Goal: Task Accomplishment & Management: Manage account settings

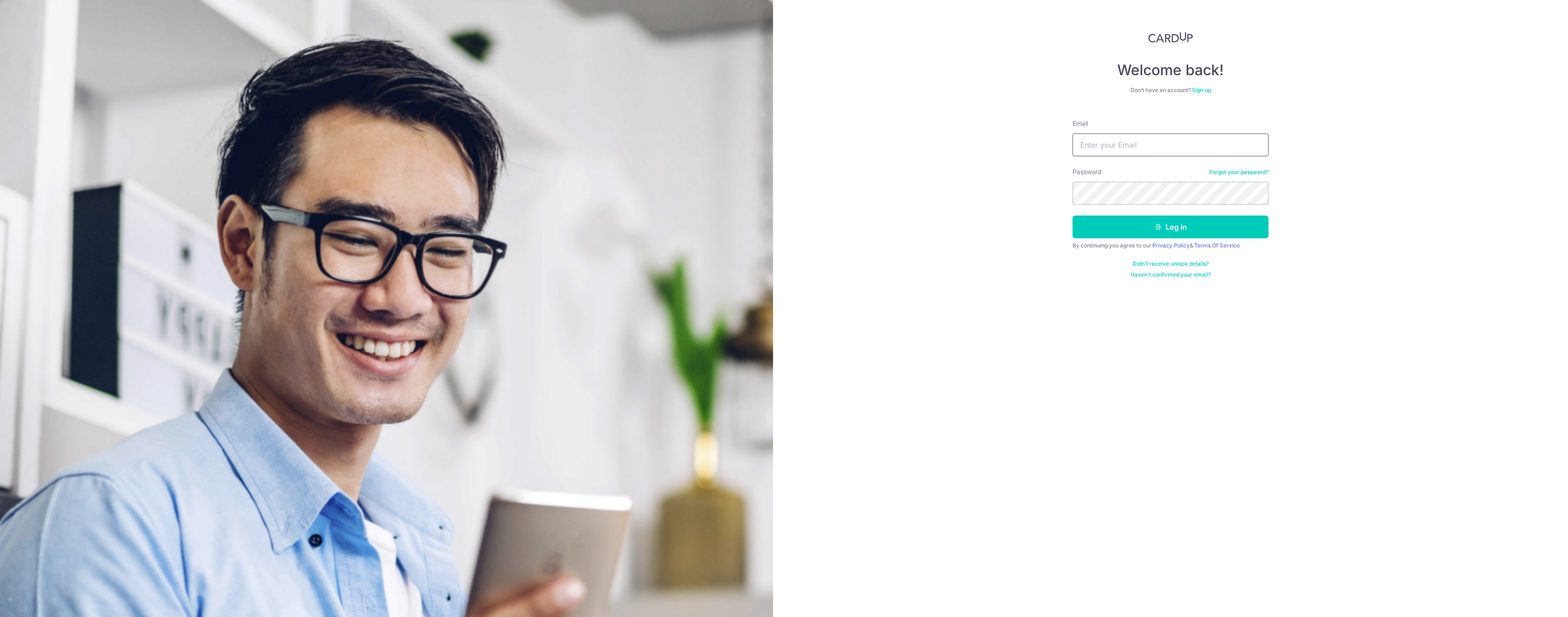
click at [1159, 138] on input "Email" at bounding box center [1171, 145] width 196 height 23
type input "[EMAIL_ADDRESS][DOMAIN_NAME]"
click at [1171, 225] on button "Log in" at bounding box center [1171, 227] width 196 height 23
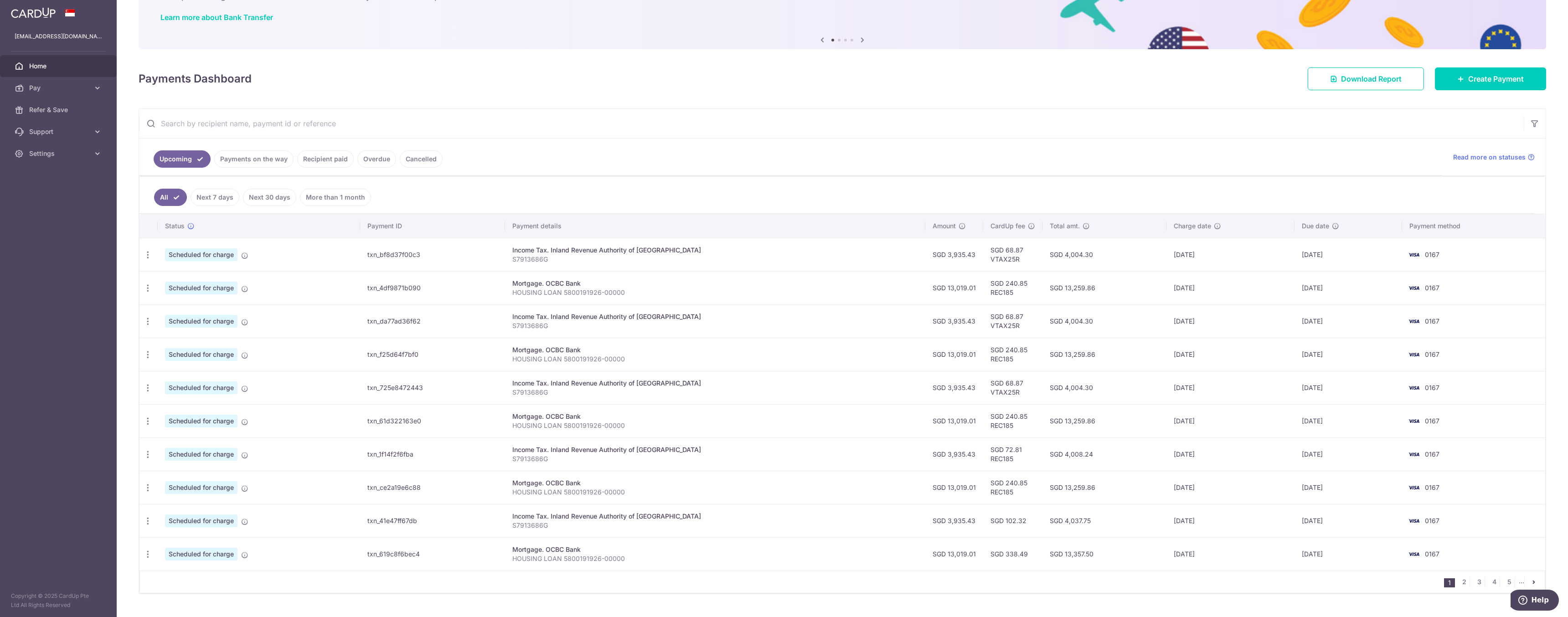
scroll to position [87, 0]
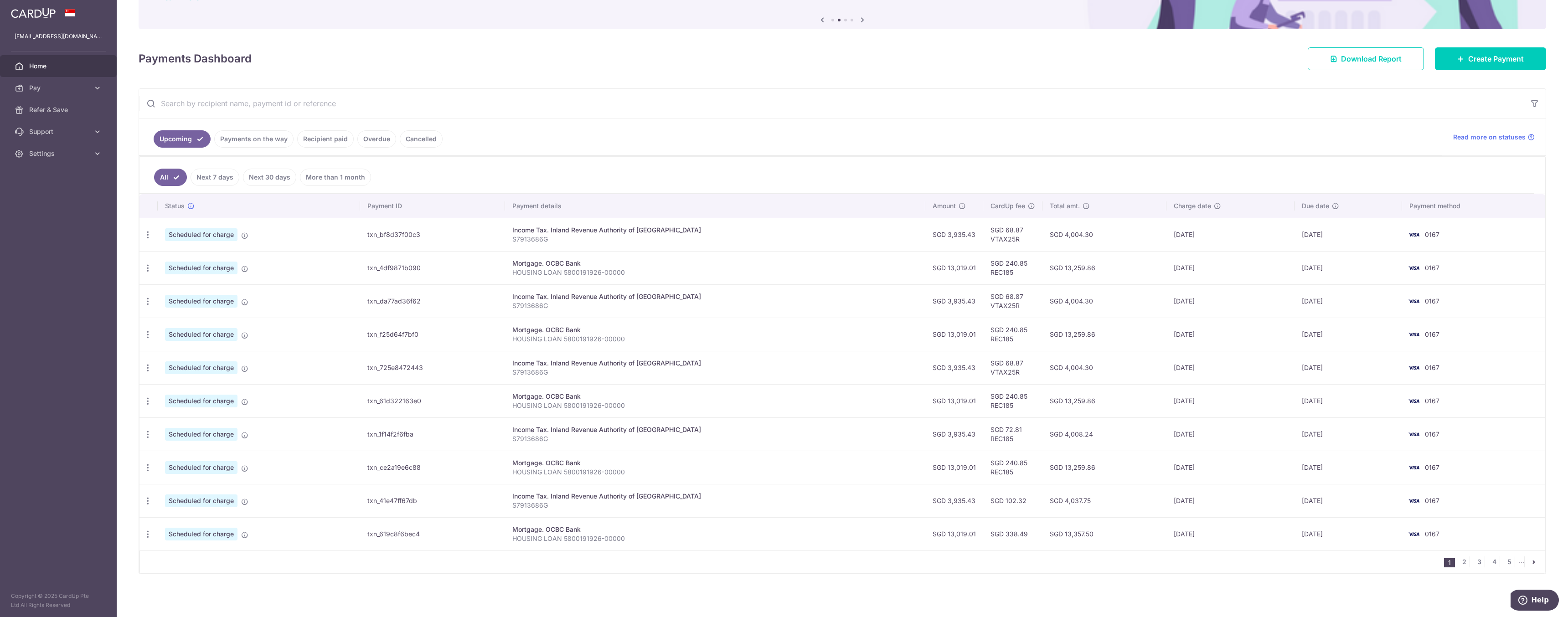
click at [983, 307] on td "SGD 68.87 VTAX25R" at bounding box center [1013, 301] width 59 height 33
copy td "VTAX25R"
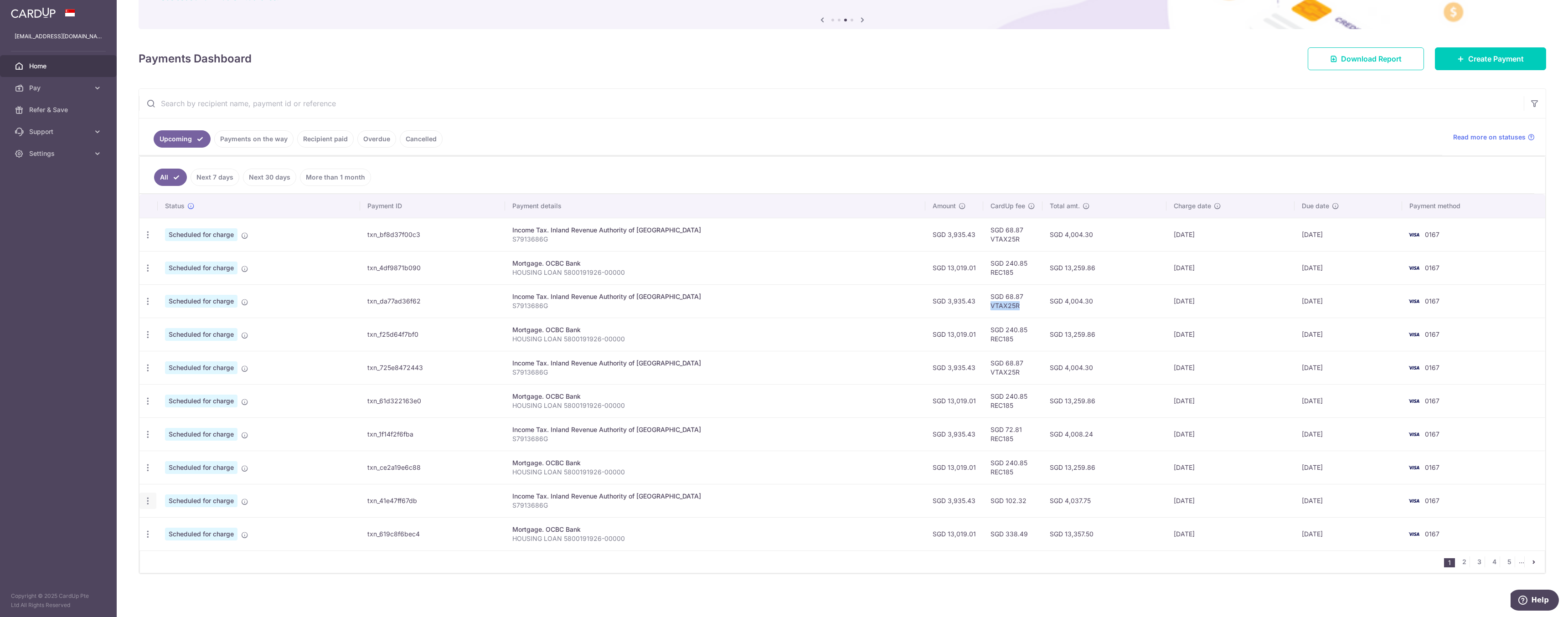
click at [149, 503] on icon "button" at bounding box center [148, 501] width 10 height 10
click at [200, 524] on span "Update payment" at bounding box center [196, 525] width 62 height 11
radio input "true"
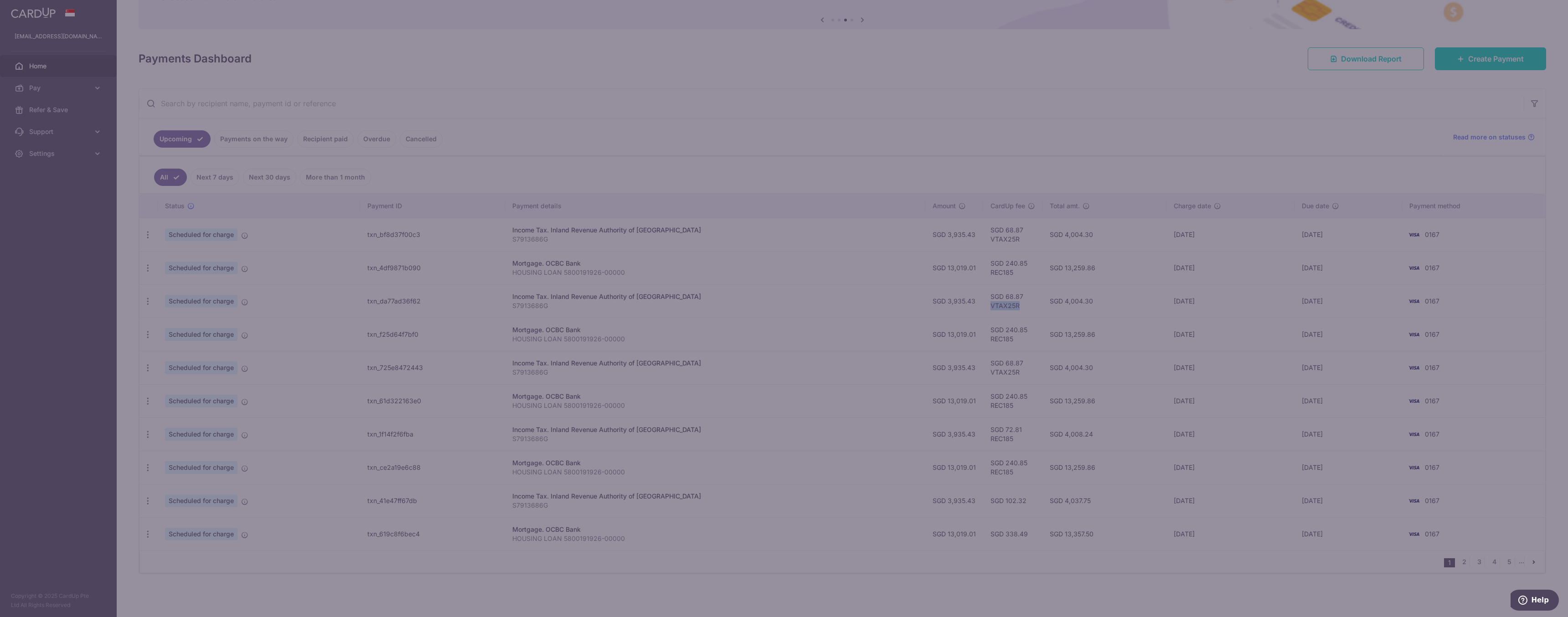
type input "3,935.43"
type input "[DATE]"
type input "S7913686G"
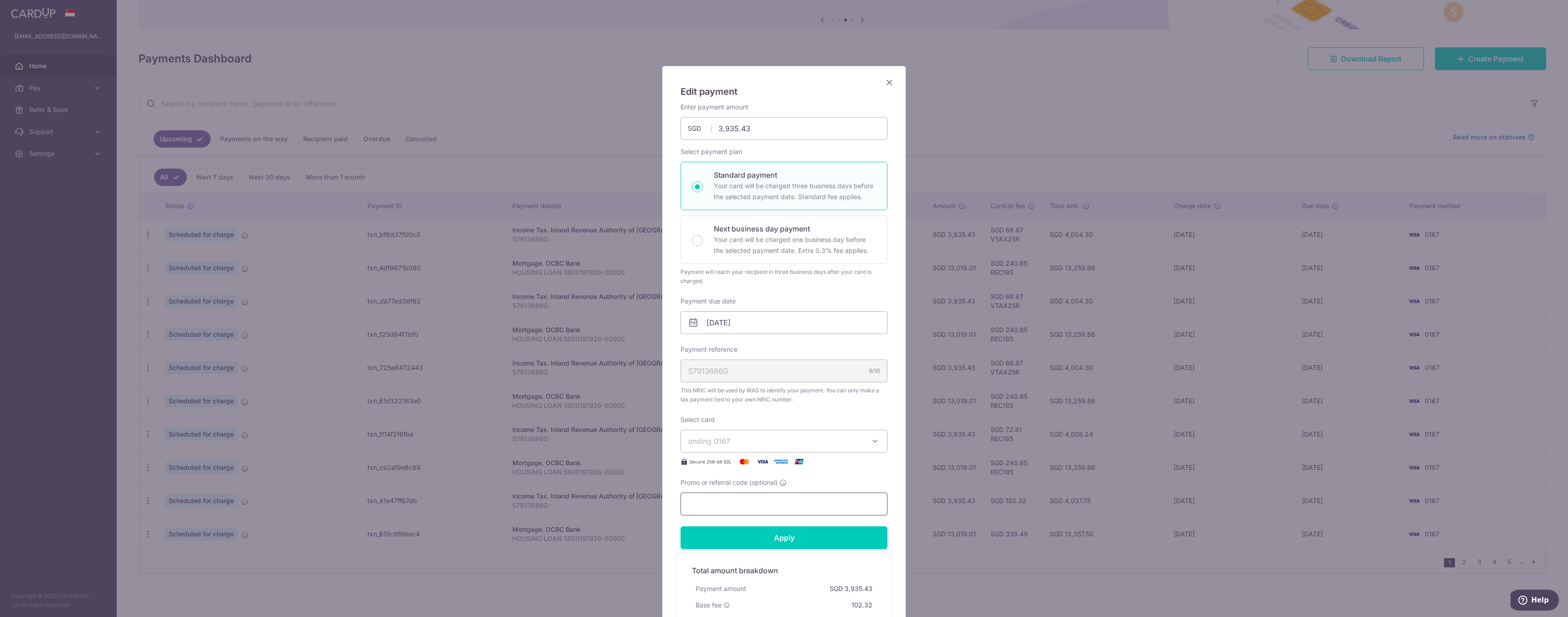
click at [758, 503] on input "Promo or referral code (optional)" at bounding box center [784, 503] width 207 height 23
paste input "VTAX25R"
type input "VTAX25R"
click at [787, 538] on input "Apply" at bounding box center [784, 537] width 207 height 23
type input "Successfully Applied"
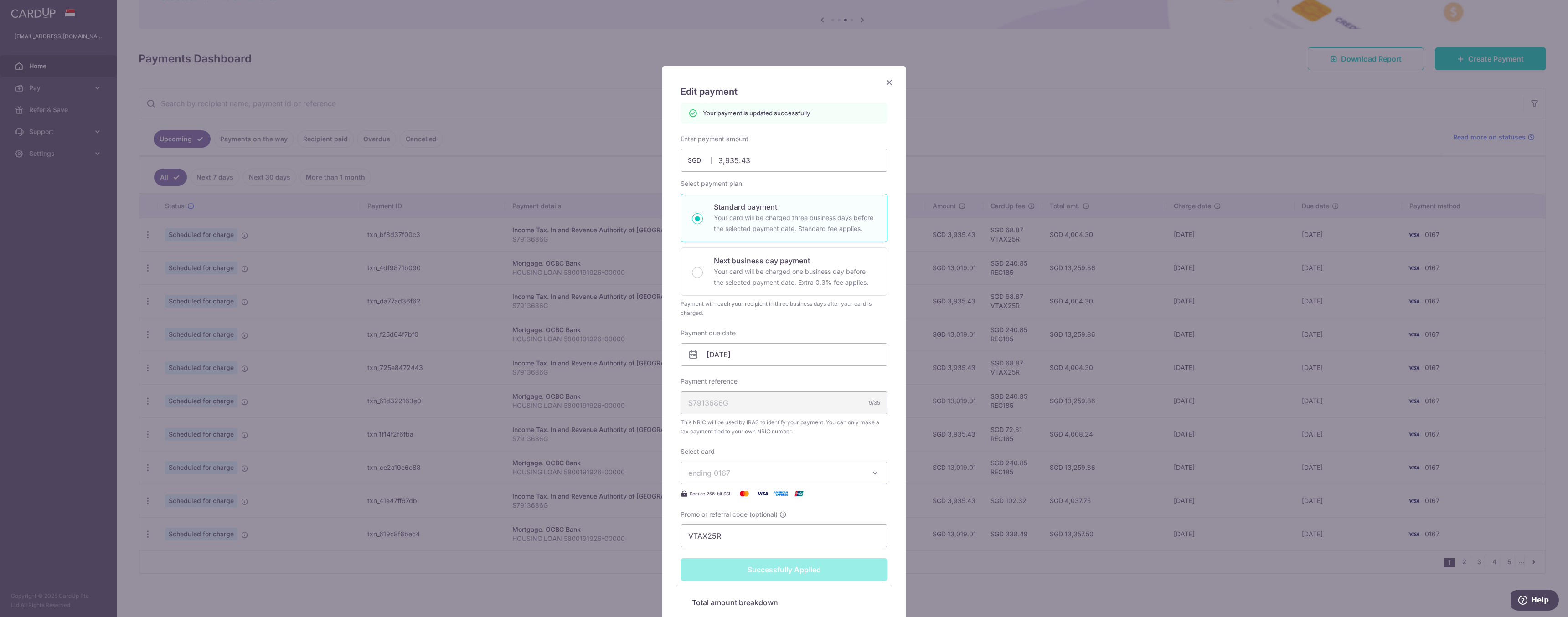
click at [890, 84] on icon "Close" at bounding box center [889, 82] width 11 height 11
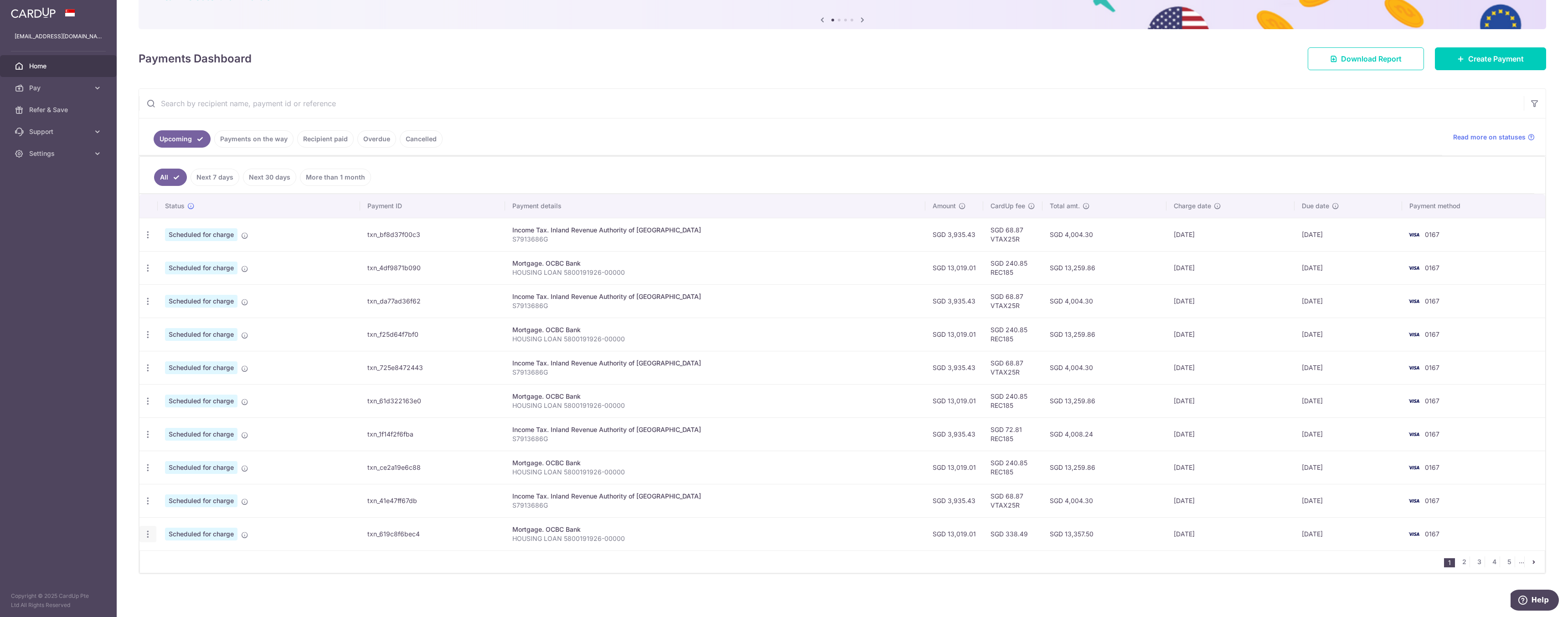
click at [148, 537] on icon "button" at bounding box center [148, 534] width 10 height 10
click at [206, 562] on span "Update payment" at bounding box center [196, 558] width 62 height 11
radio input "true"
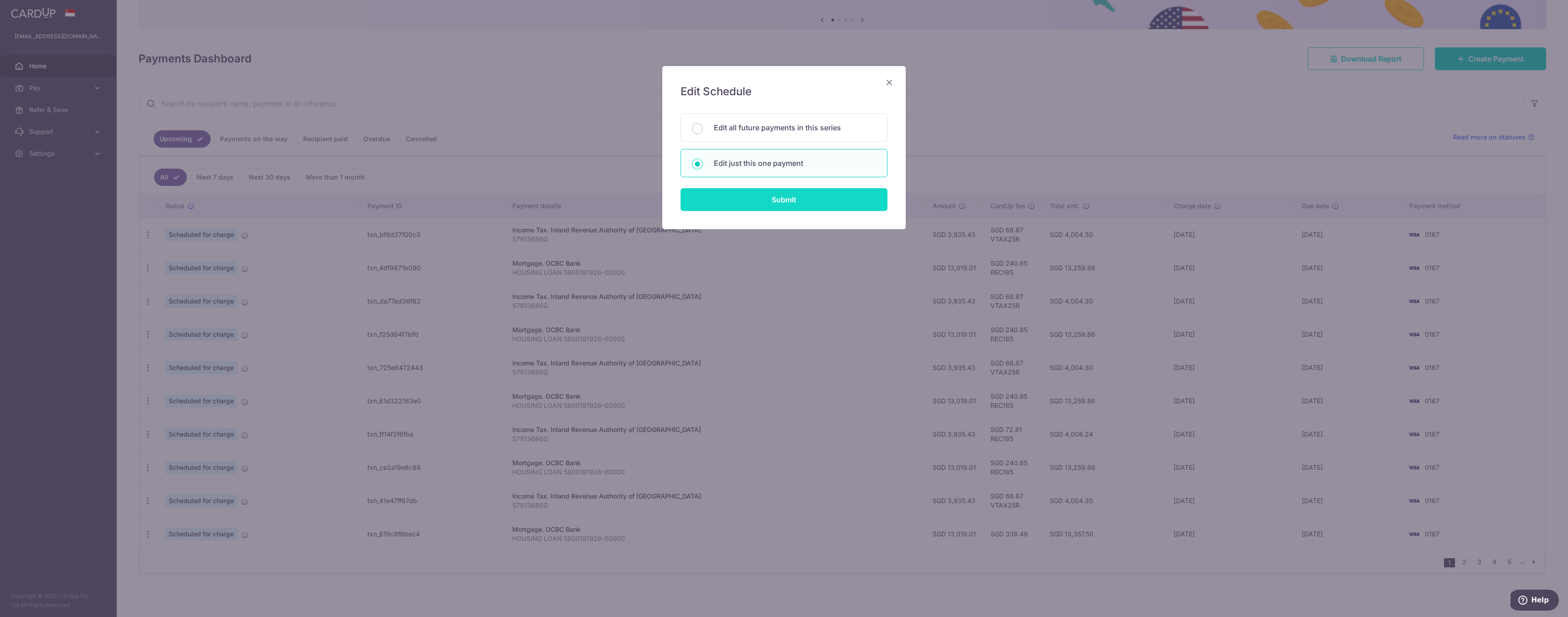
click at [790, 204] on input "Submit" at bounding box center [784, 199] width 207 height 23
radio input "true"
type input "13,019.01"
type input "[DATE]"
type input "HOUSING LOAN 5800191926-00000"
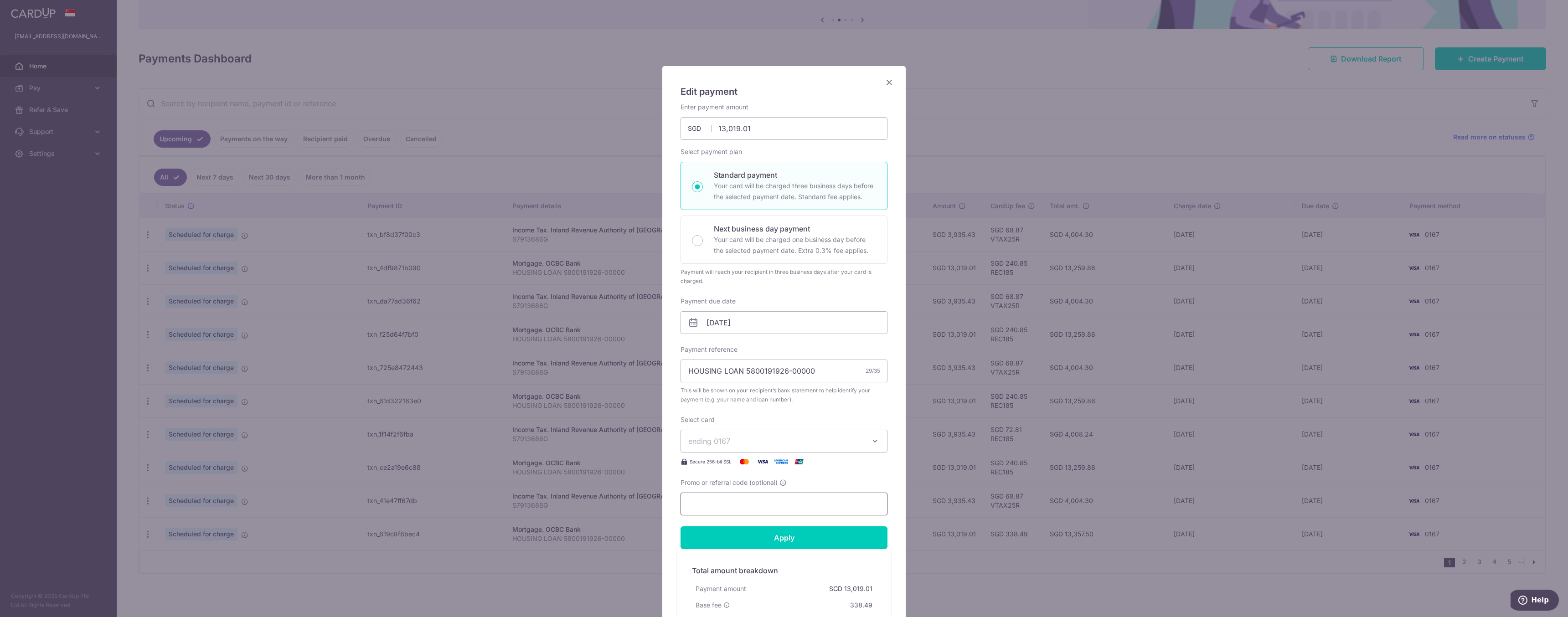
click at [811, 500] on input "Promo or referral code (optional)" at bounding box center [784, 503] width 207 height 23
type input "REC185"
click at [853, 540] on input "Apply" at bounding box center [784, 537] width 207 height 23
drag, startPoint x: 889, startPoint y: 81, endPoint x: 890, endPoint y: 86, distance: 5.1
click at [889, 81] on icon "Close" at bounding box center [889, 82] width 11 height 11
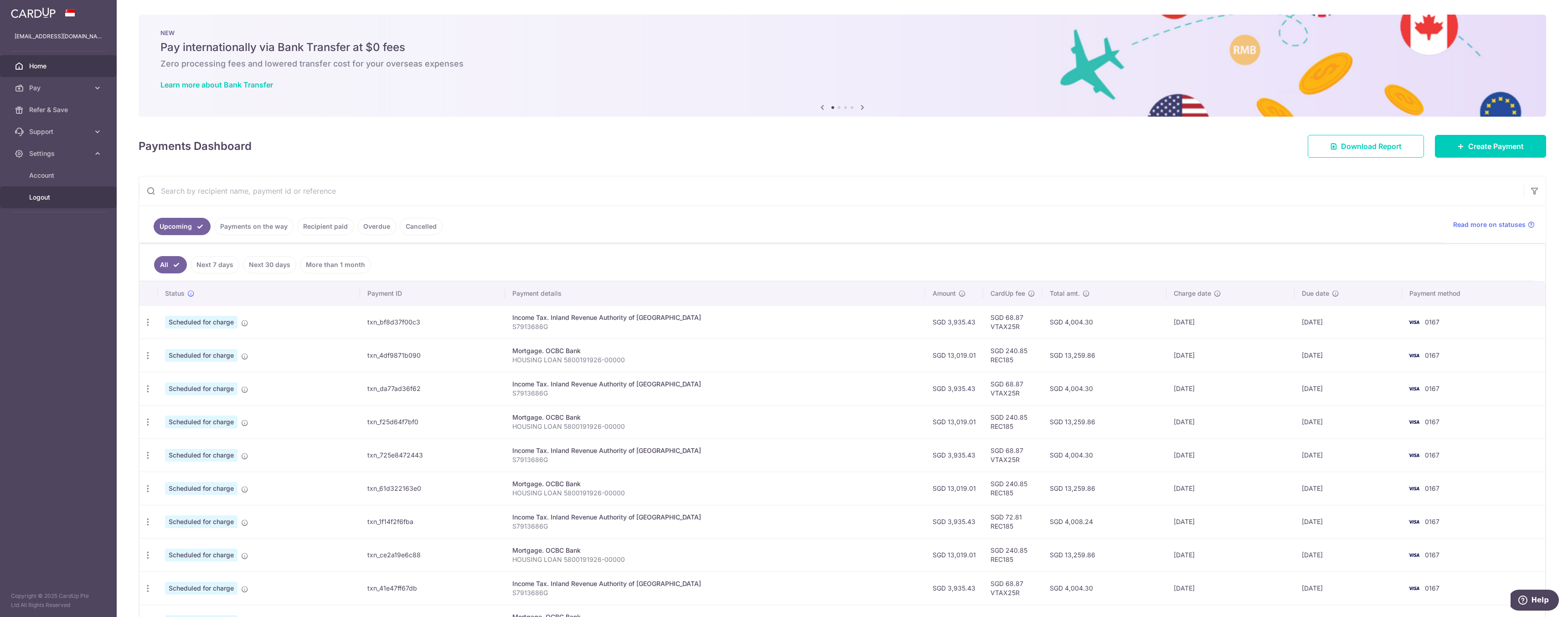
click at [45, 197] on span "Logout" at bounding box center [59, 197] width 60 height 9
